Goal: Find specific page/section: Find specific page/section

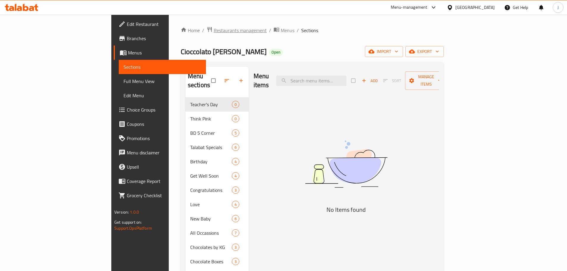
click at [214, 28] on span "Restaurants management" at bounding box center [240, 30] width 53 height 7
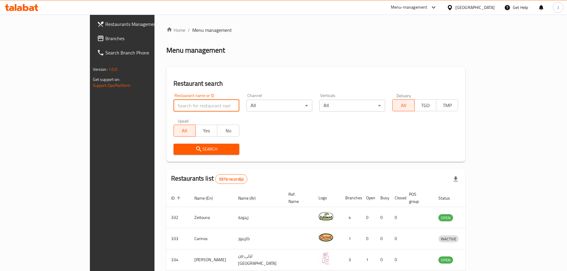
click at [174, 110] on input "search" at bounding box center [207, 106] width 66 height 12
click at [174, 111] on input "search" at bounding box center [207, 106] width 66 height 12
type input "M"
type input "m"
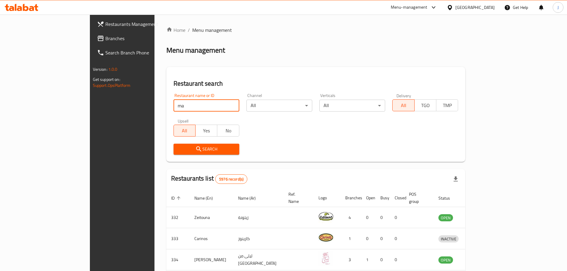
type input "m"
click at [192, 103] on input "search" at bounding box center [207, 106] width 66 height 12
type input "nAYA"
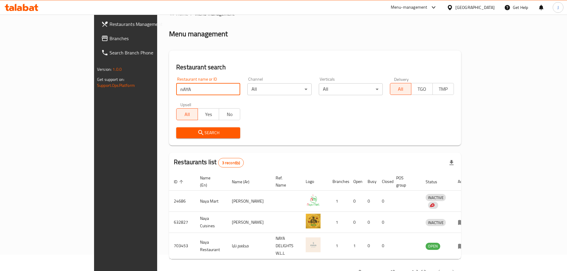
scroll to position [25, 0]
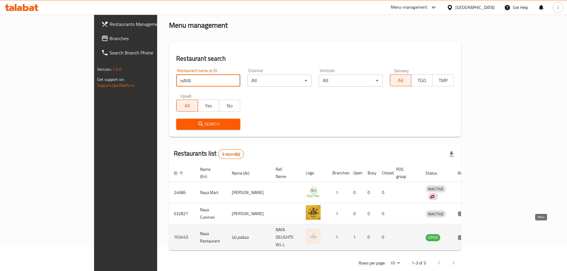
click at [465, 235] on icon "enhanced table" at bounding box center [461, 237] width 7 height 5
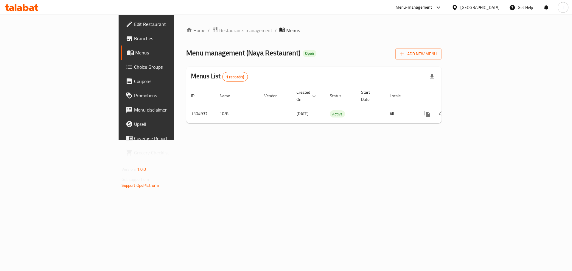
click at [121, 34] on link "Branches" at bounding box center [167, 38] width 93 height 14
